Goal: Information Seeking & Learning: Learn about a topic

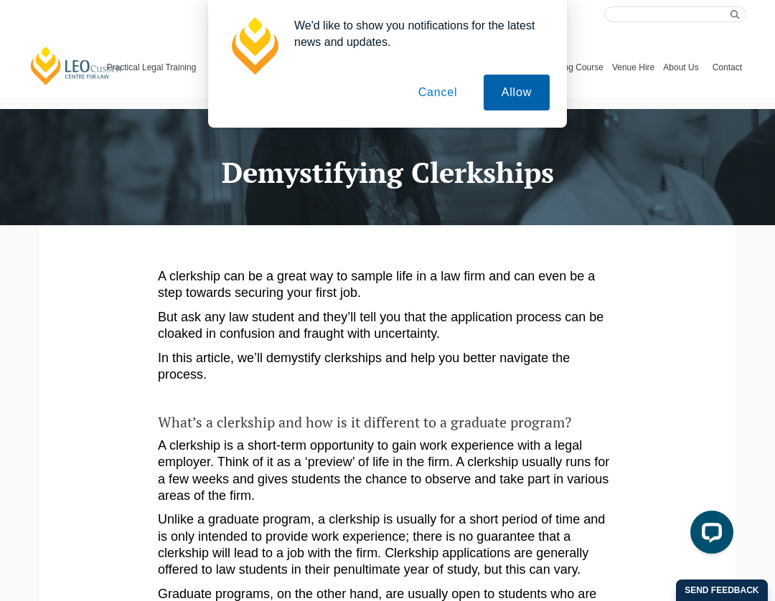
click at [509, 91] on button "Allow" at bounding box center [517, 93] width 66 height 36
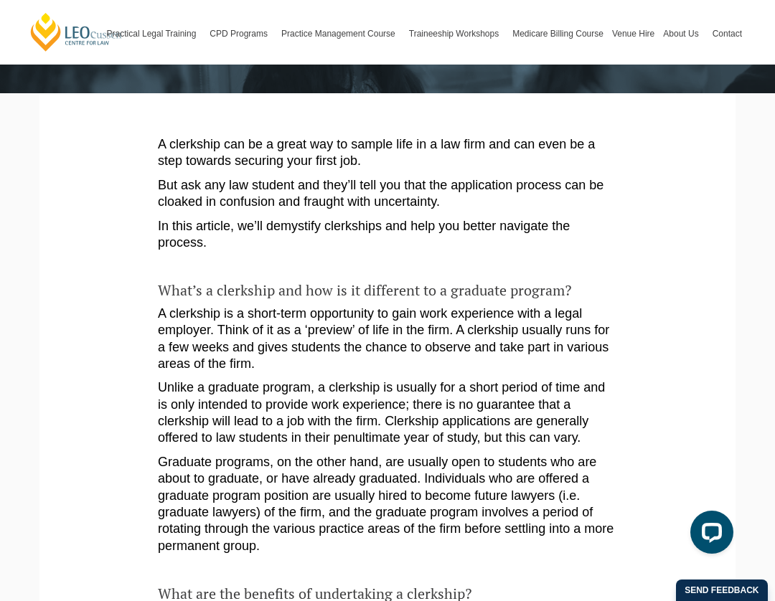
scroll to position [291, 0]
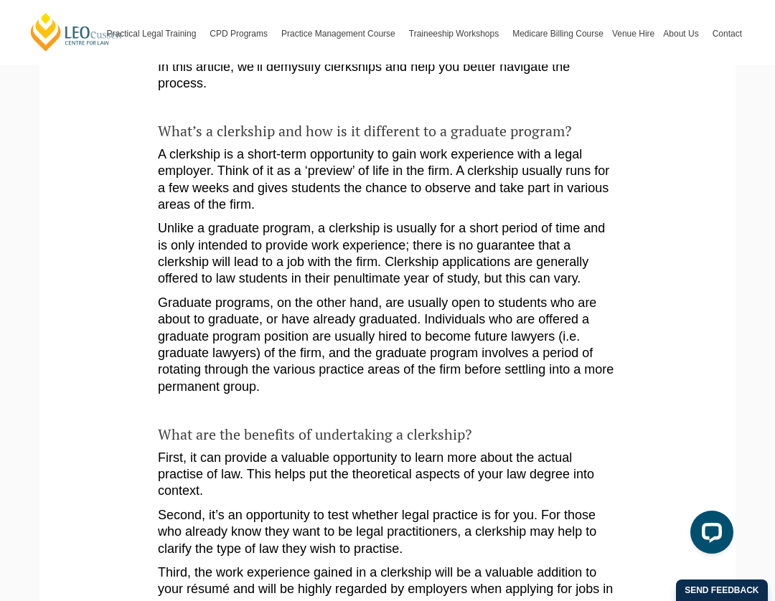
click at [342, 334] on p "Graduate programs, on the other hand, are usually open to students who are abou…" at bounding box center [387, 345] width 459 height 100
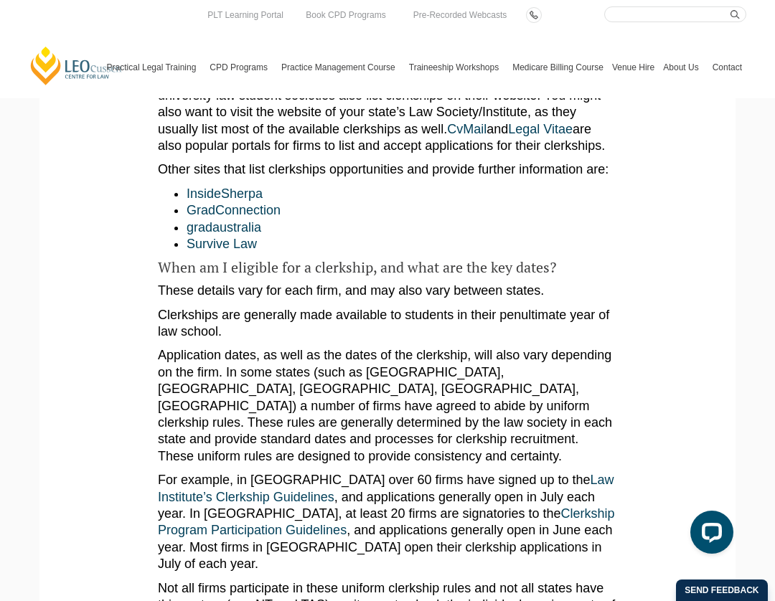
scroll to position [993, 0]
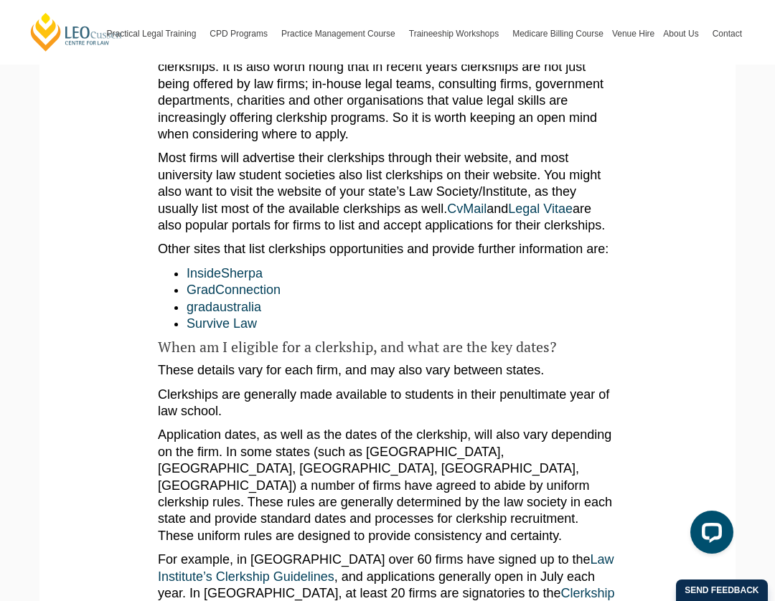
scroll to position [1416, 0]
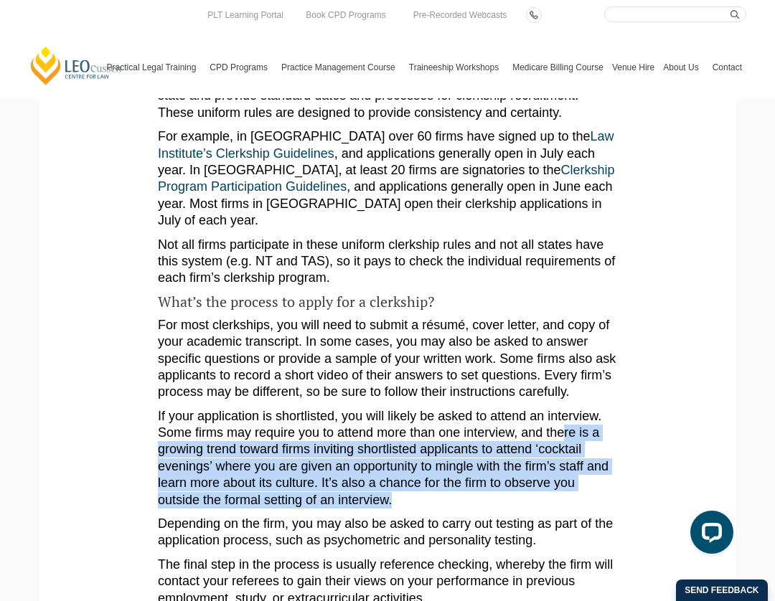
drag, startPoint x: 500, startPoint y: 276, endPoint x: 577, endPoint y: 320, distance: 89.4
click at [599, 408] on p "If your application is shortlisted, you will likely be asked to attend an inter…" at bounding box center [387, 458] width 459 height 100
